Goal: Information Seeking & Learning: Understand process/instructions

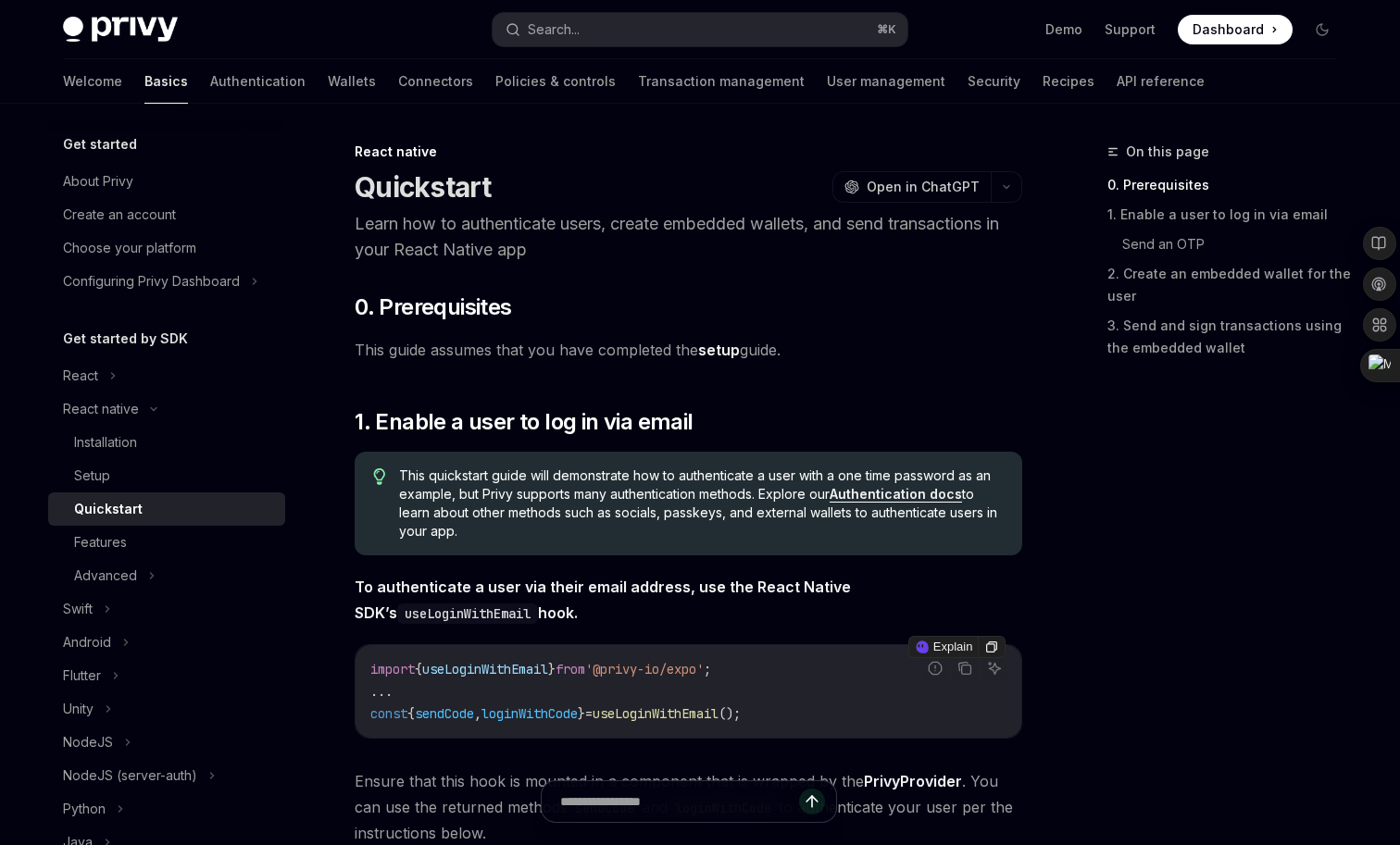
click at [688, 676] on span "'@privy-io/expo'" at bounding box center [644, 670] width 119 height 17
drag, startPoint x: 629, startPoint y: 669, endPoint x: 732, endPoint y: 669, distance: 103.0
click at [704, 669] on span "'@privy-io/expo'" at bounding box center [644, 670] width 119 height 17
copy span "@privy-io/exp"
click at [704, 669] on span "'@privy-io/expo'" at bounding box center [644, 670] width 119 height 17
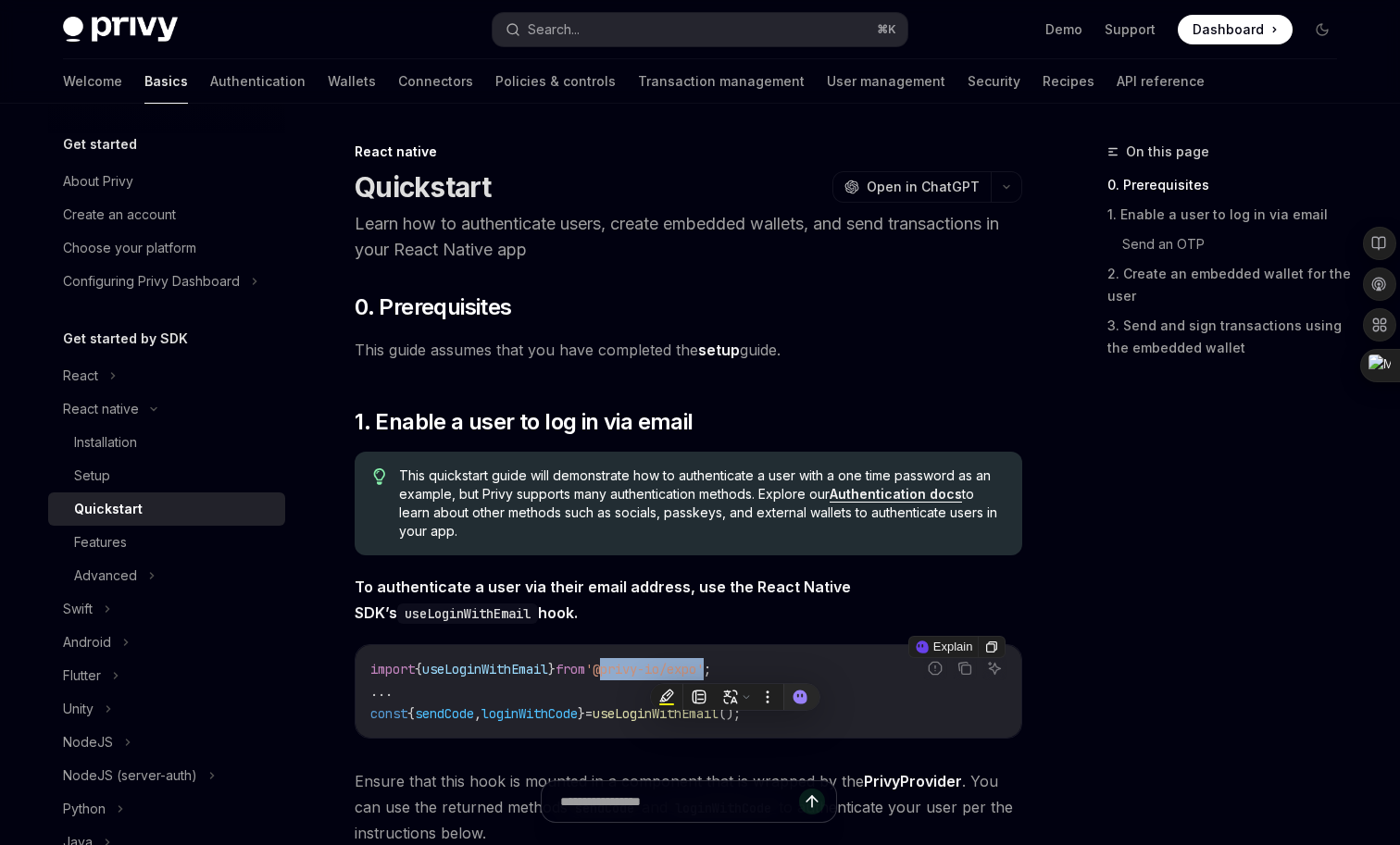
copy span "@privy-io/expo"
click at [230, 440] on div "Installation" at bounding box center [174, 443] width 200 height 22
type textarea "*"
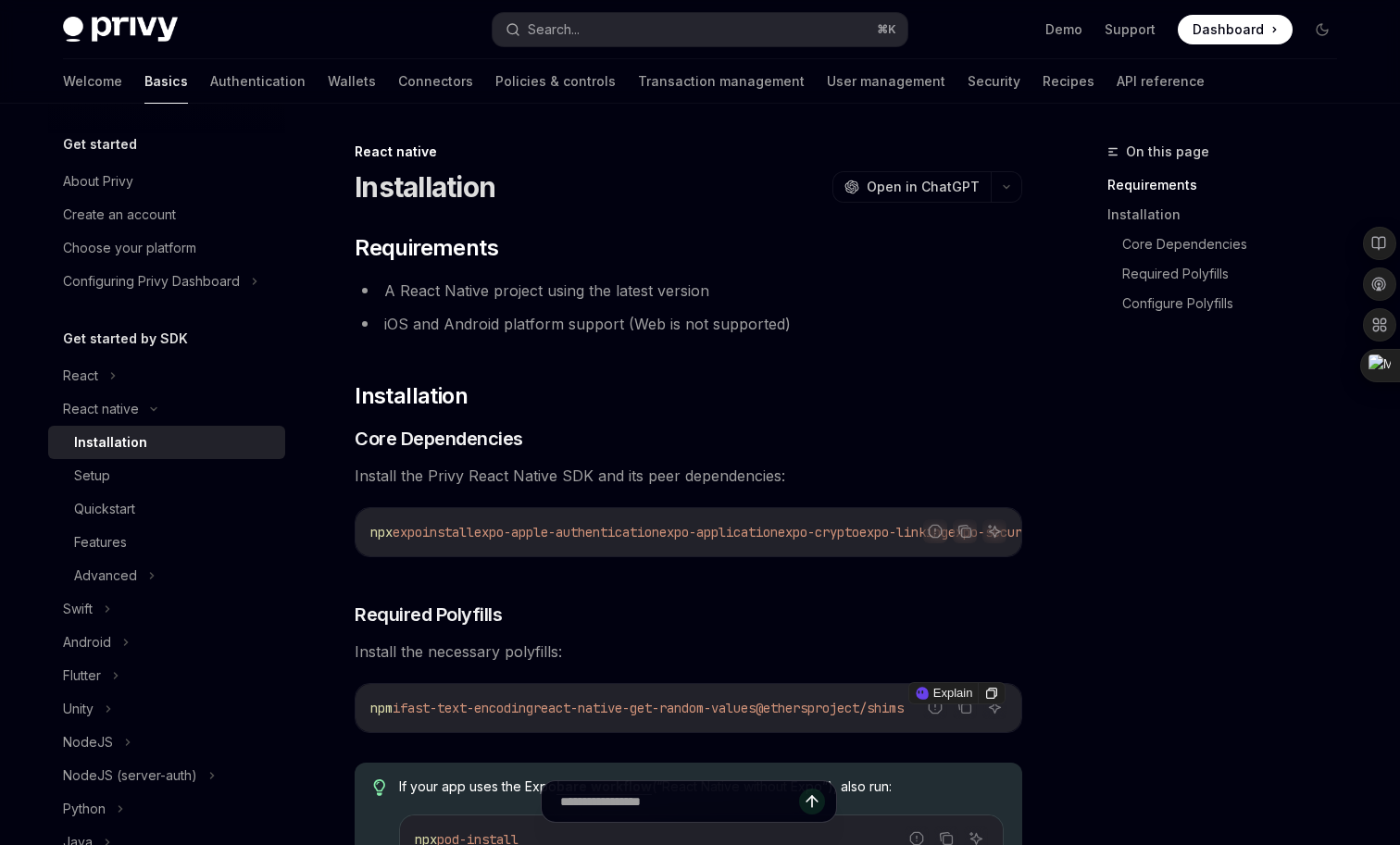
click at [673, 664] on span "Install the necessary polyfills:" at bounding box center [688, 652] width 667 height 26
click at [764, 528] on span "expo-application" at bounding box center [719, 532] width 119 height 17
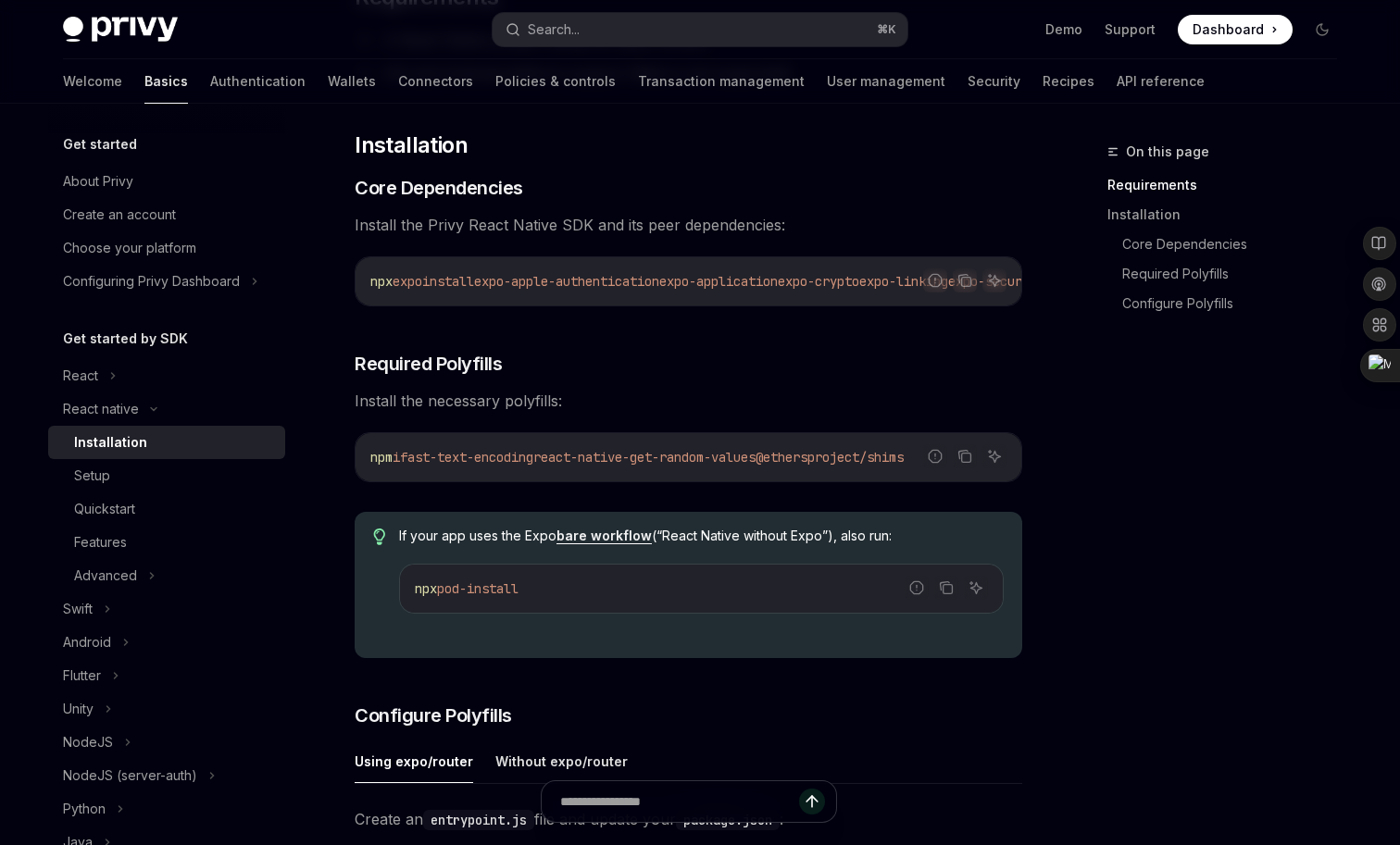
scroll to position [307, 0]
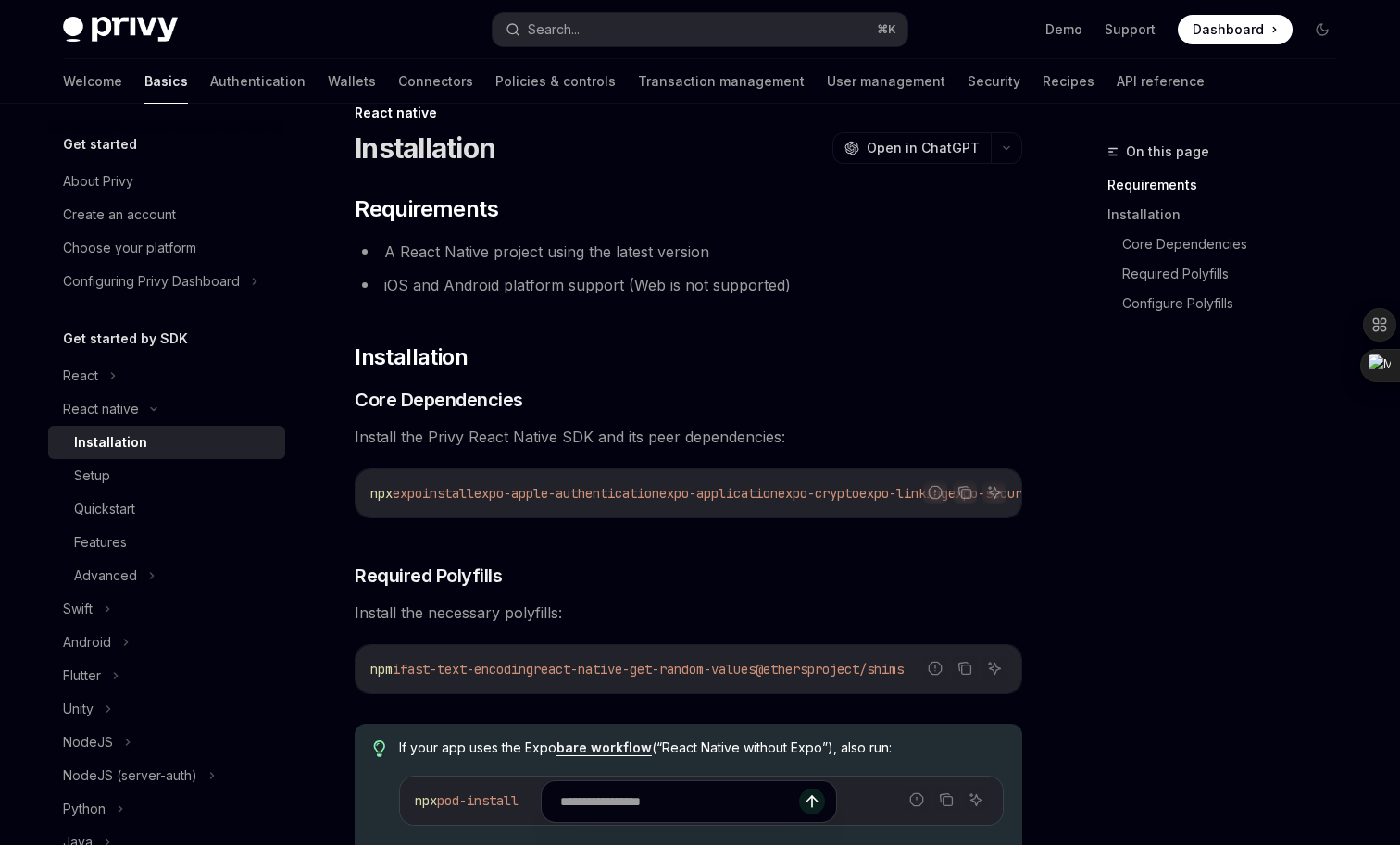
scroll to position [179, 0]
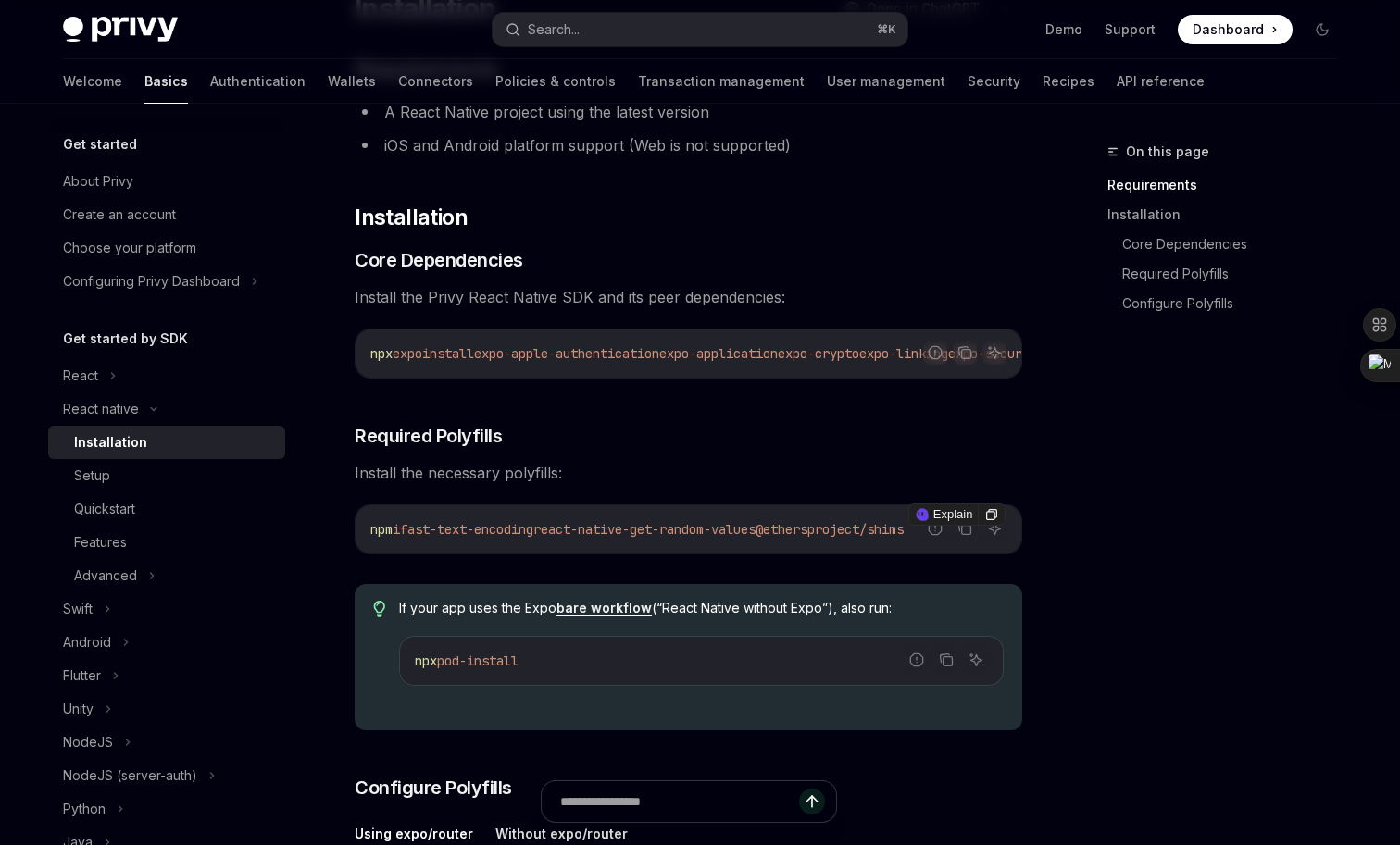
click at [426, 538] on span "fast-text-encoding" at bounding box center [466, 530] width 133 height 17
click at [521, 538] on span "fast-text-encoding" at bounding box center [466, 530] width 133 height 17
copy span "fast-text-encoding"
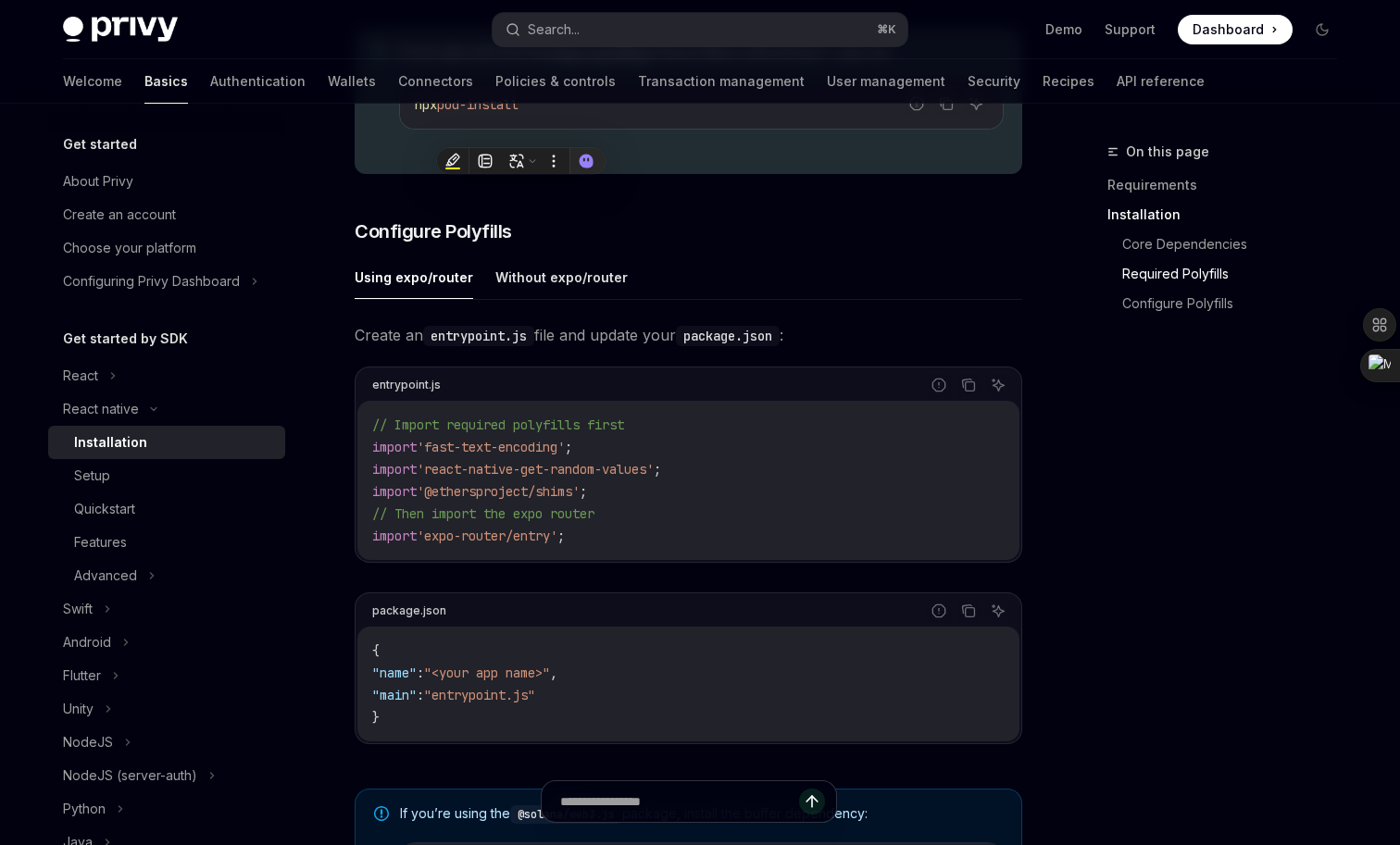
scroll to position [784, 0]
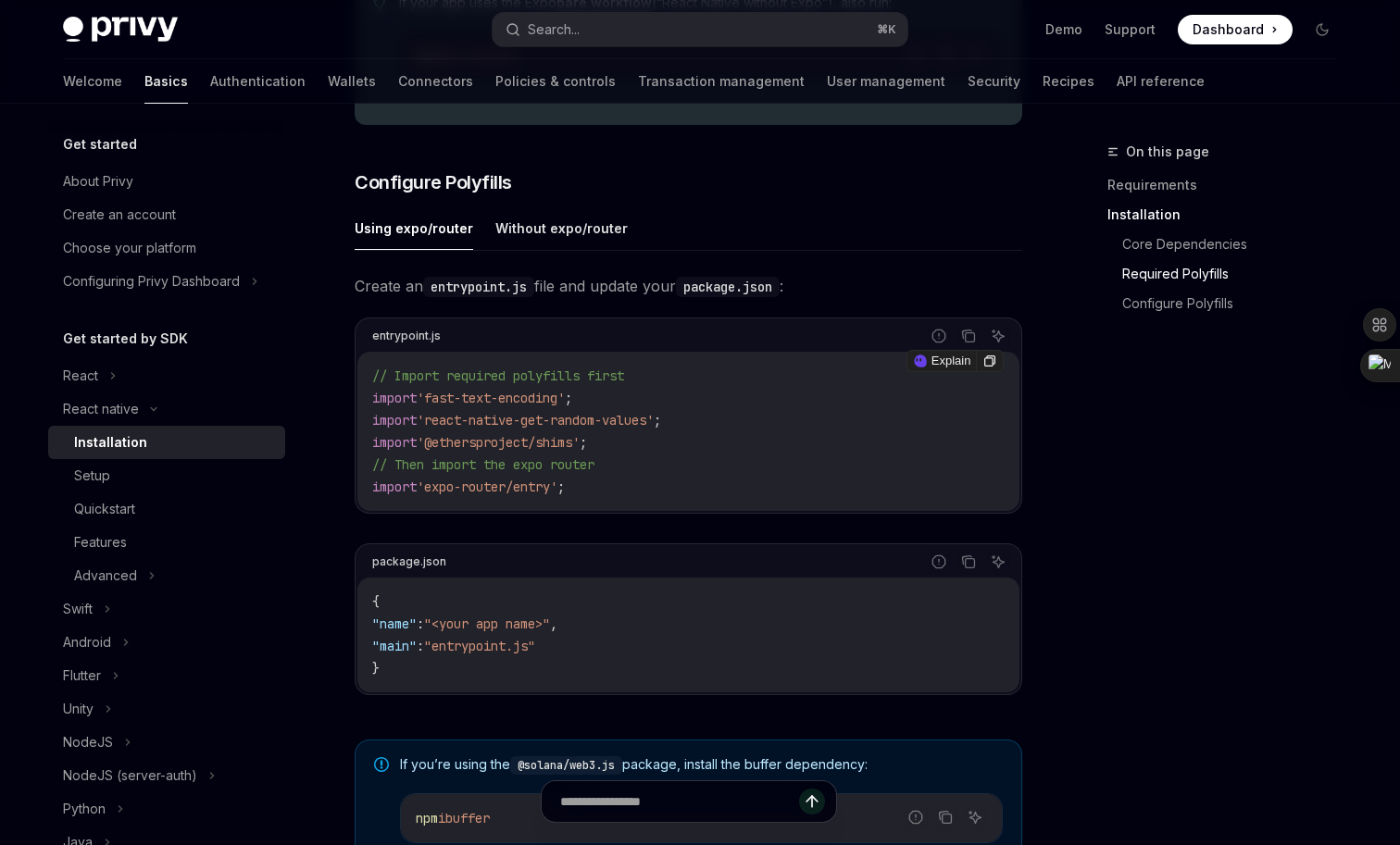
click at [597, 496] on code "// Import required polyfills first import 'fast-text-encoding' ; import 'react-…" at bounding box center [689, 431] width 633 height 133
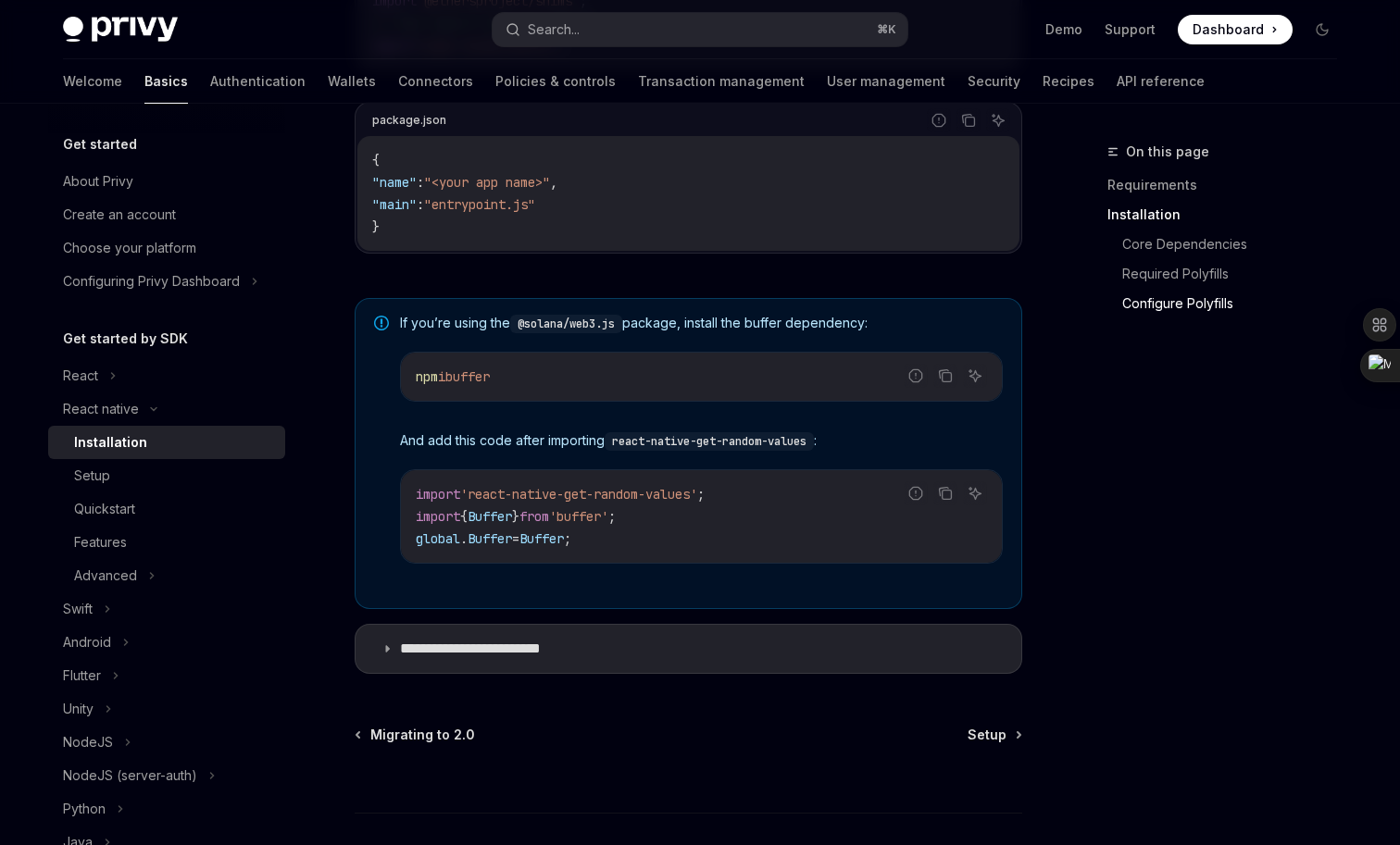
scroll to position [1177, 0]
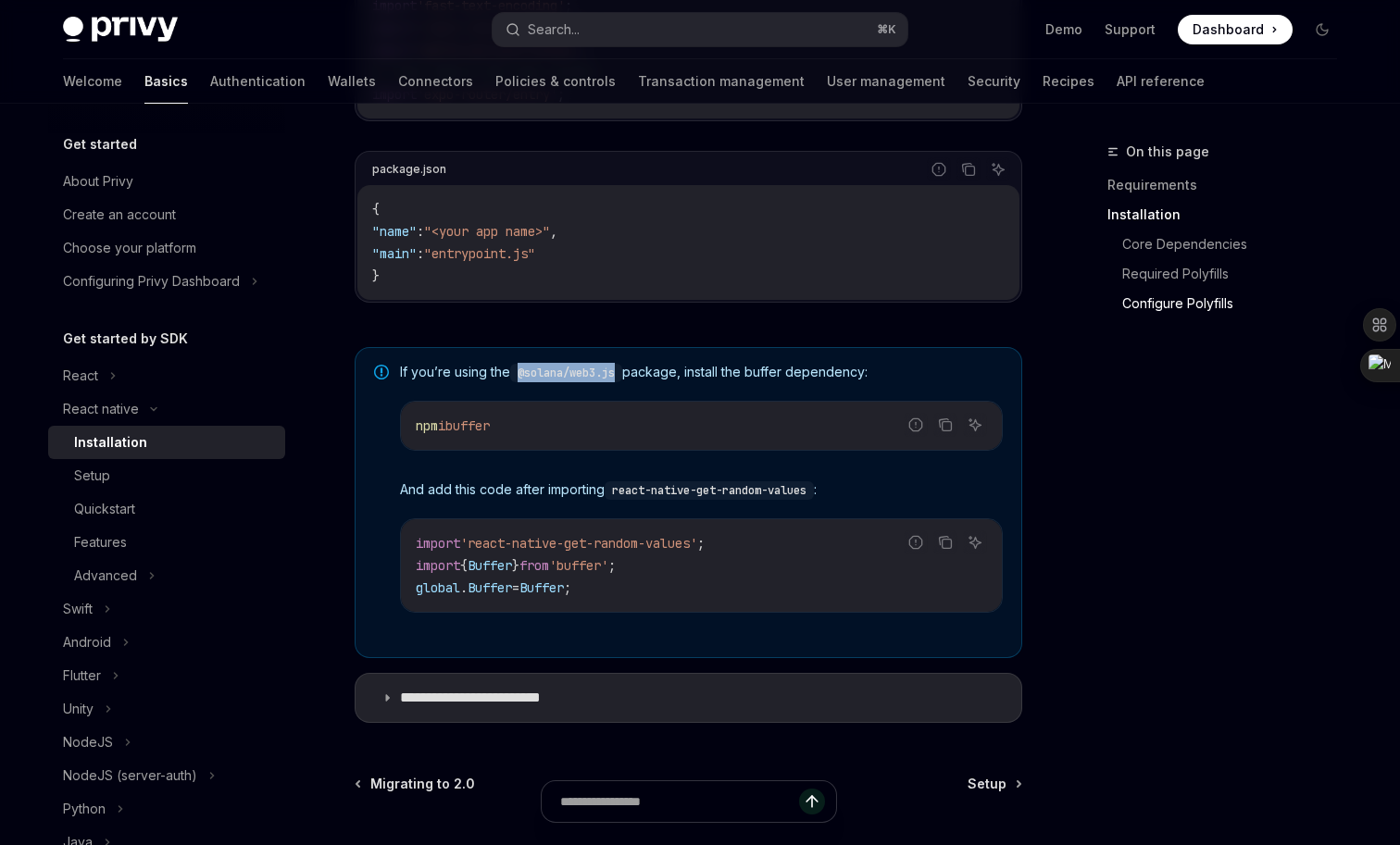
copy code "@solana/web3.js"
drag, startPoint x: 521, startPoint y: 380, endPoint x: 623, endPoint y: 380, distance: 102.0
click at [622, 380] on code "@solana/web3.js" at bounding box center [566, 373] width 112 height 19
click at [489, 434] on span "buffer" at bounding box center [467, 426] width 44 height 17
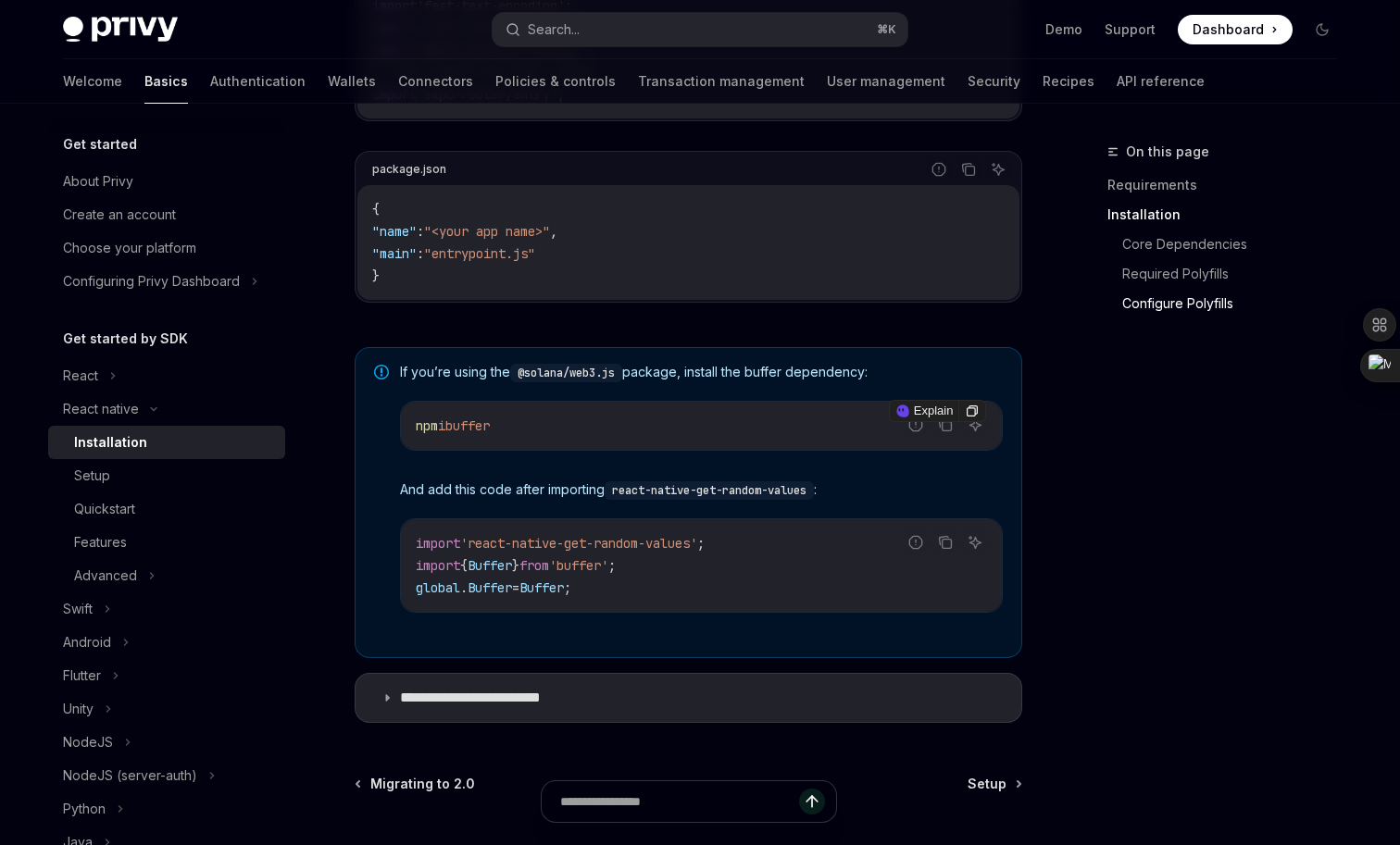
copy span "buffer"
